Goal: Information Seeking & Learning: Learn about a topic

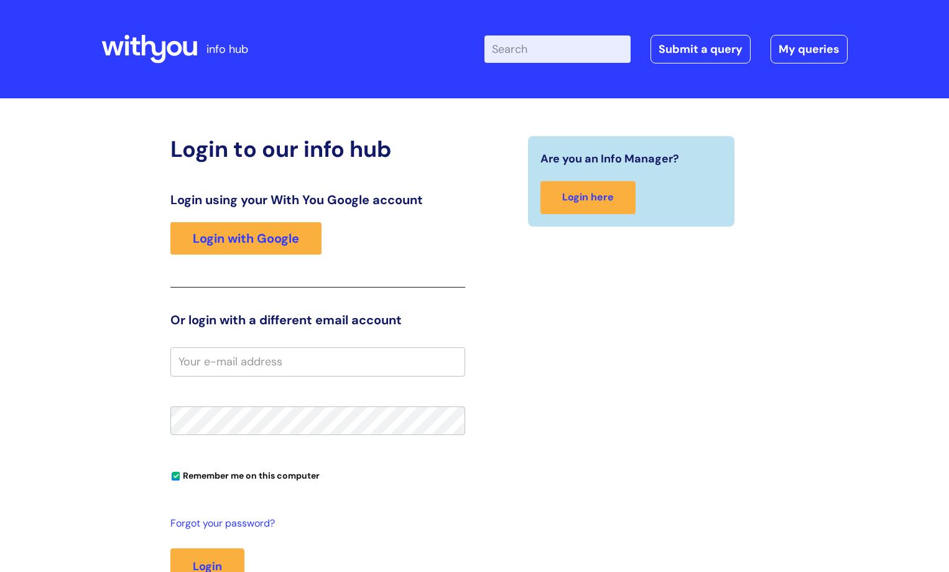
click at [545, 55] on input "Enter your search term here..." at bounding box center [558, 48] width 146 height 27
type input "sickness stage"
click button "Search" at bounding box center [0, 0] width 0 height 0
click at [231, 240] on link "Login with Google" at bounding box center [245, 238] width 151 height 32
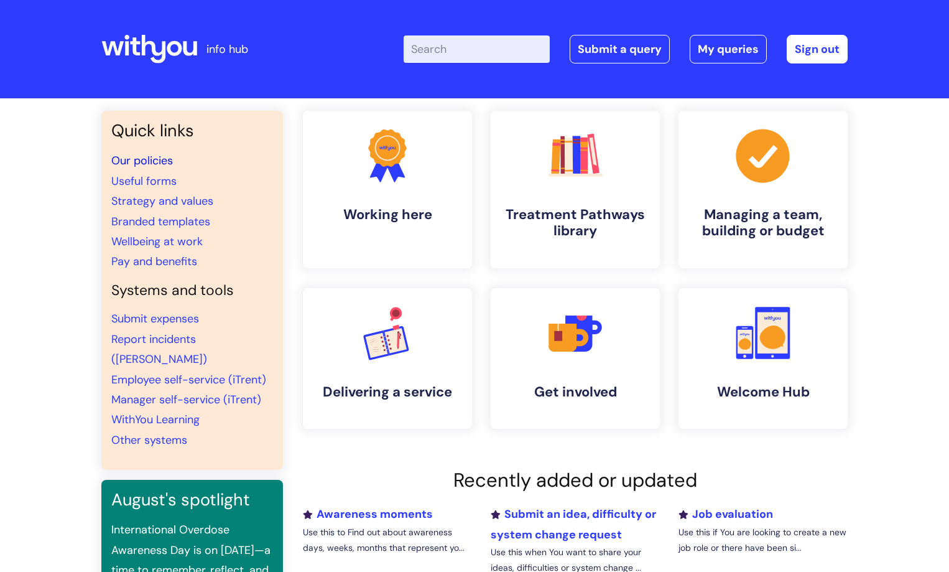
click at [158, 162] on link "Our policies" at bounding box center [142, 160] width 62 height 15
click at [524, 49] on input "Enter your search term here..." at bounding box center [477, 48] width 146 height 27
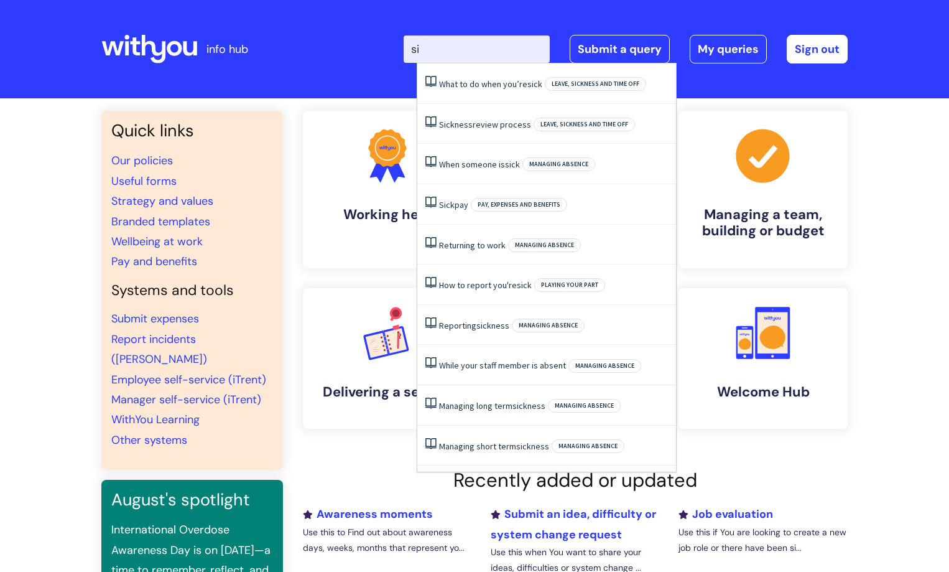
type input "s"
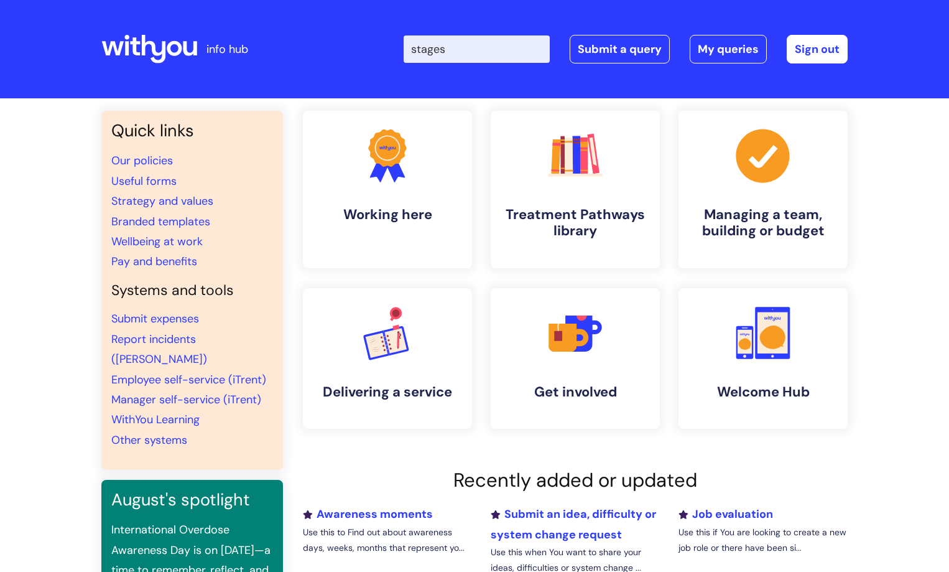
type input "stages"
click button "Search" at bounding box center [0, 0] width 0 height 0
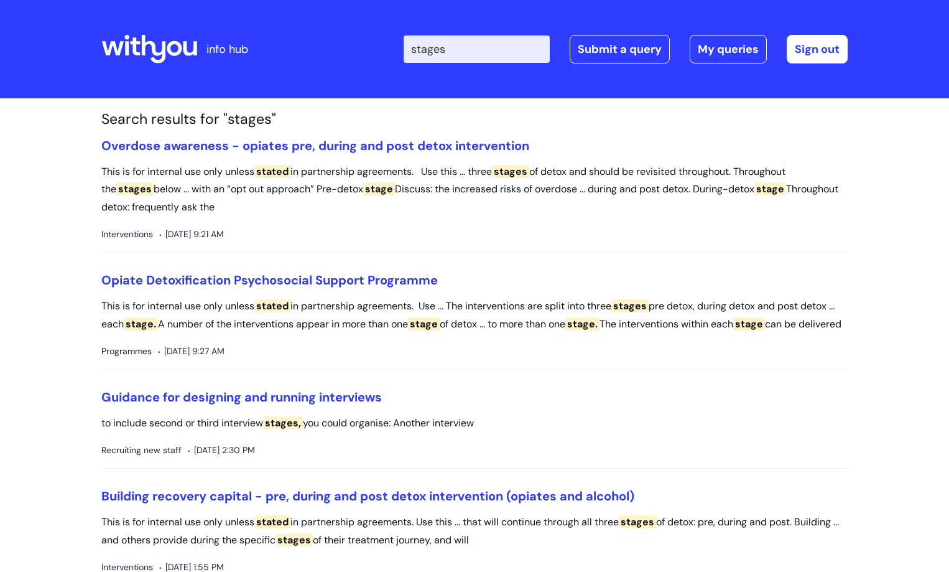
click at [478, 37] on input "stages" at bounding box center [477, 48] width 146 height 27
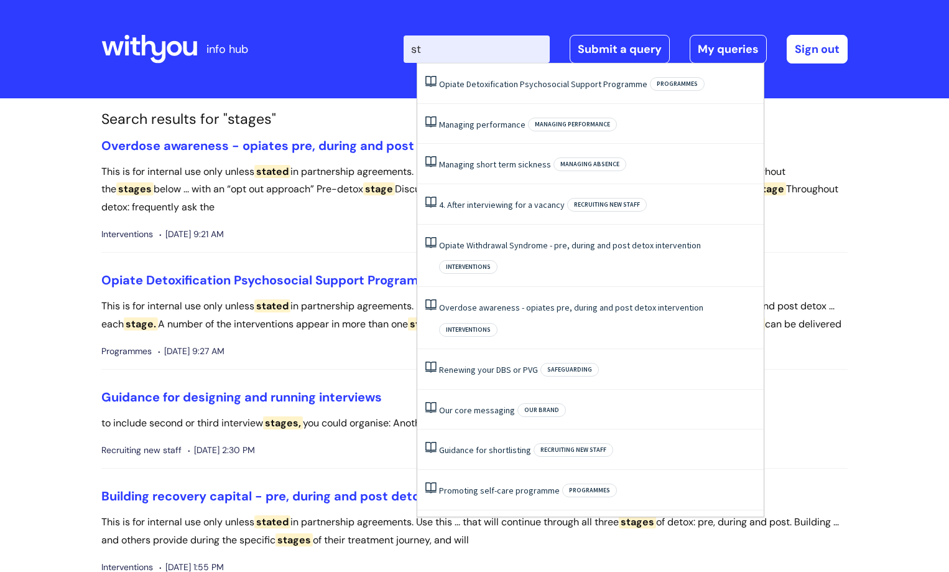
type input "s"
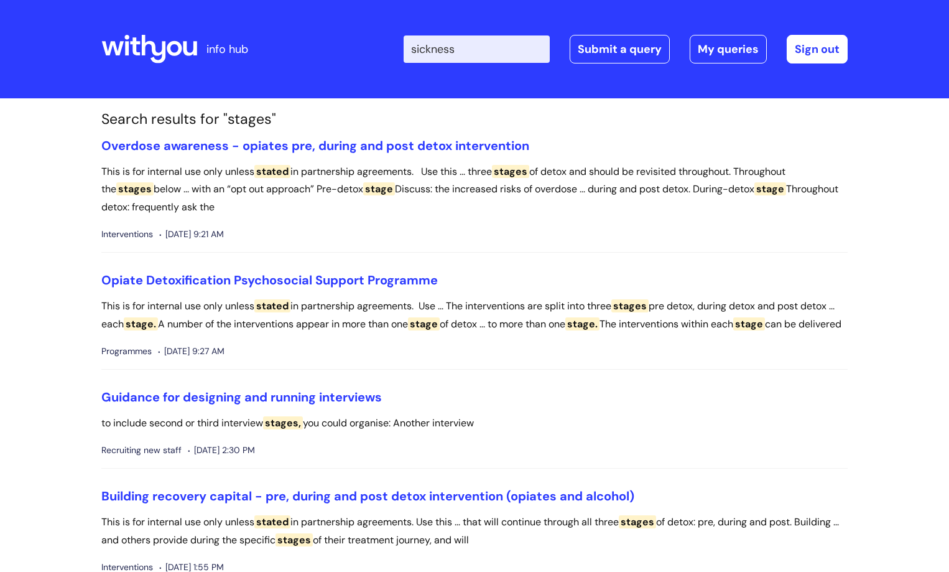
type input "sickness"
click button "Search" at bounding box center [0, 0] width 0 height 0
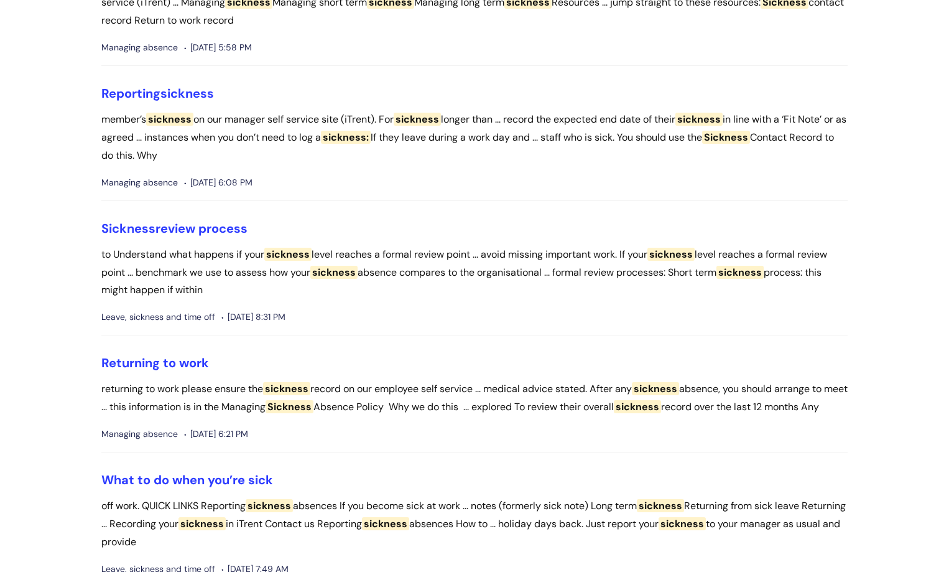
scroll to position [249, 0]
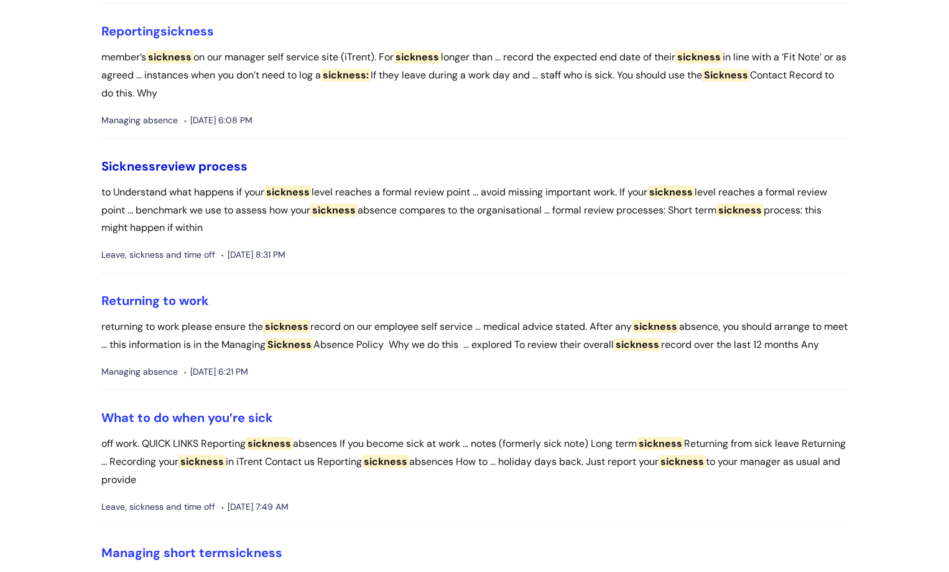
click at [172, 164] on link "Sickness review process" at bounding box center [174, 166] width 146 height 16
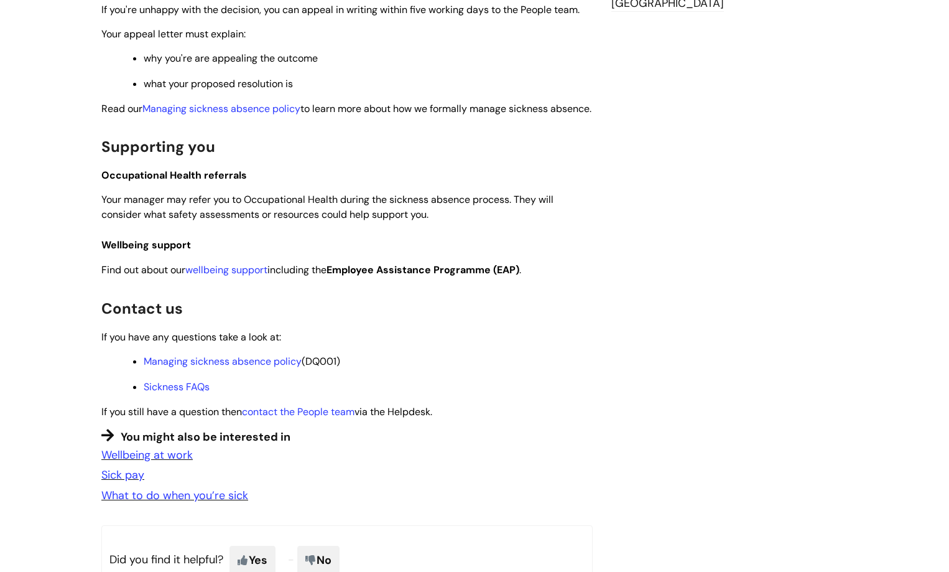
scroll to position [747, 0]
click at [274, 366] on link "Managing sickness absence policy" at bounding box center [223, 359] width 158 height 13
